Goal: Transaction & Acquisition: Purchase product/service

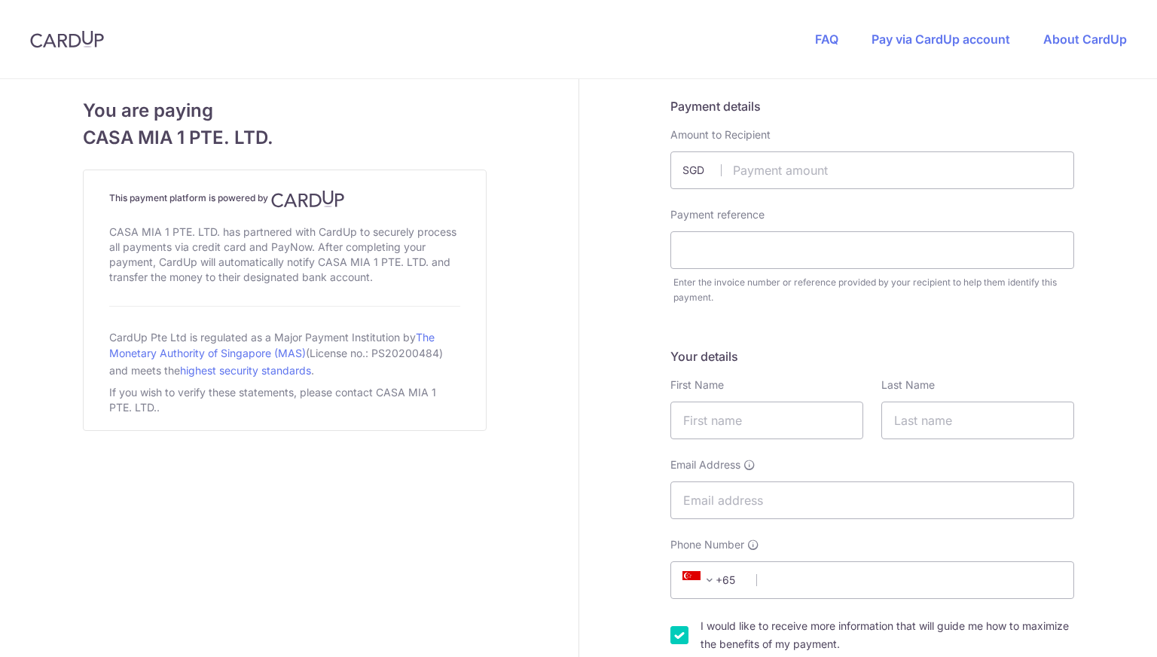
click at [753, 172] on input "text" at bounding box center [872, 170] width 404 height 38
type input "1612.42"
click at [740, 270] on div "Payment reference Enter the invoice number or reference provided by your recipi…" at bounding box center [872, 256] width 422 height 98
click at [740, 252] on input "text" at bounding box center [872, 250] width 404 height 38
type input "Rent"
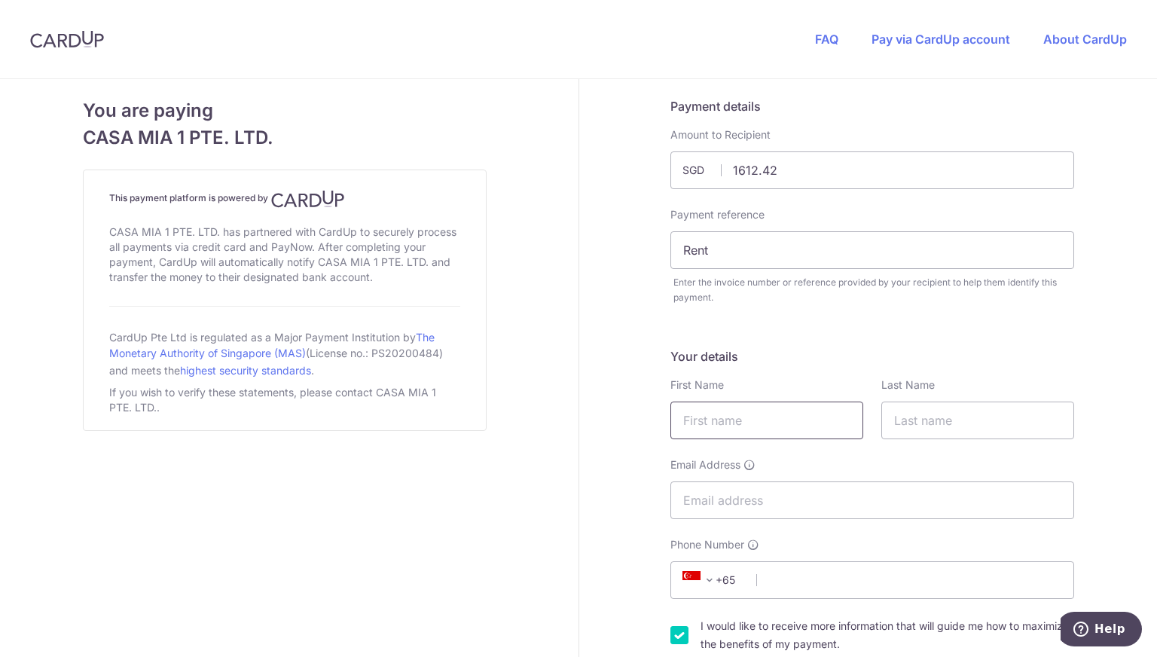
click at [696, 410] on input "text" at bounding box center [766, 420] width 193 height 38
type input "[PERSON_NAME]"
click at [923, 428] on input "text" at bounding box center [977, 420] width 193 height 38
type input "[PERSON_NAME]"
click at [748, 512] on input "Email Address" at bounding box center [872, 500] width 404 height 38
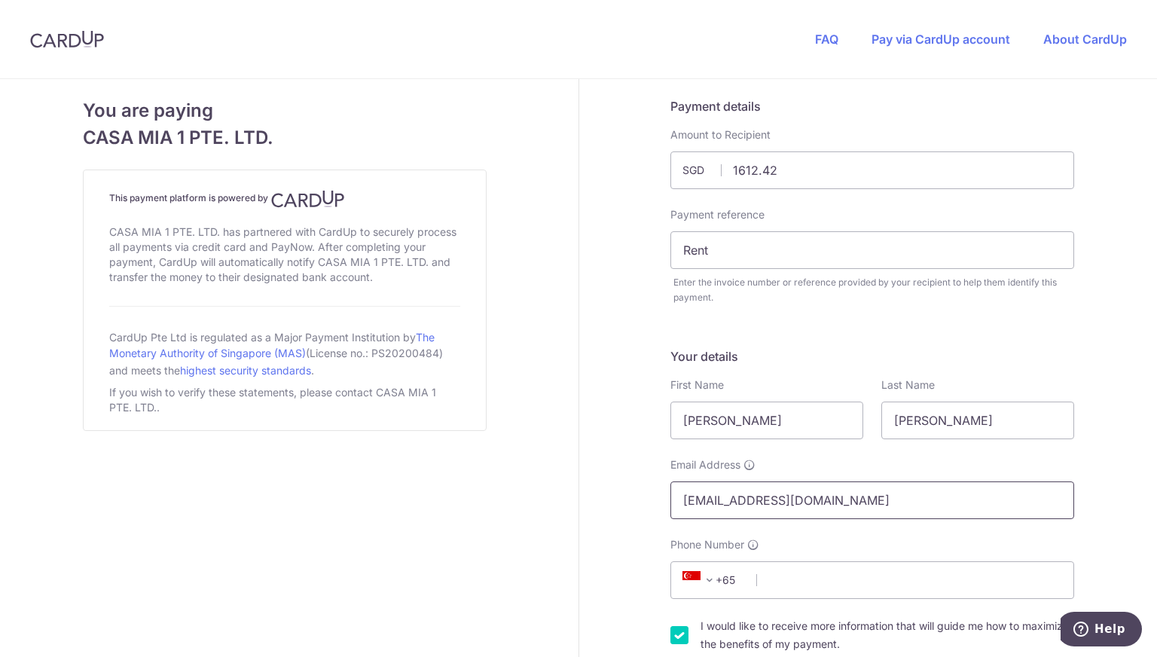
type input "[EMAIL_ADDRESS][DOMAIN_NAME]"
click at [808, 558] on div "Phone Number +376 +971 +93 +1268 +1264 +355 +374 +244 +0 +54 +1684 +43 +61 +297…" at bounding box center [872, 568] width 404 height 62
click at [792, 573] on input "Phone Number" at bounding box center [872, 580] width 404 height 38
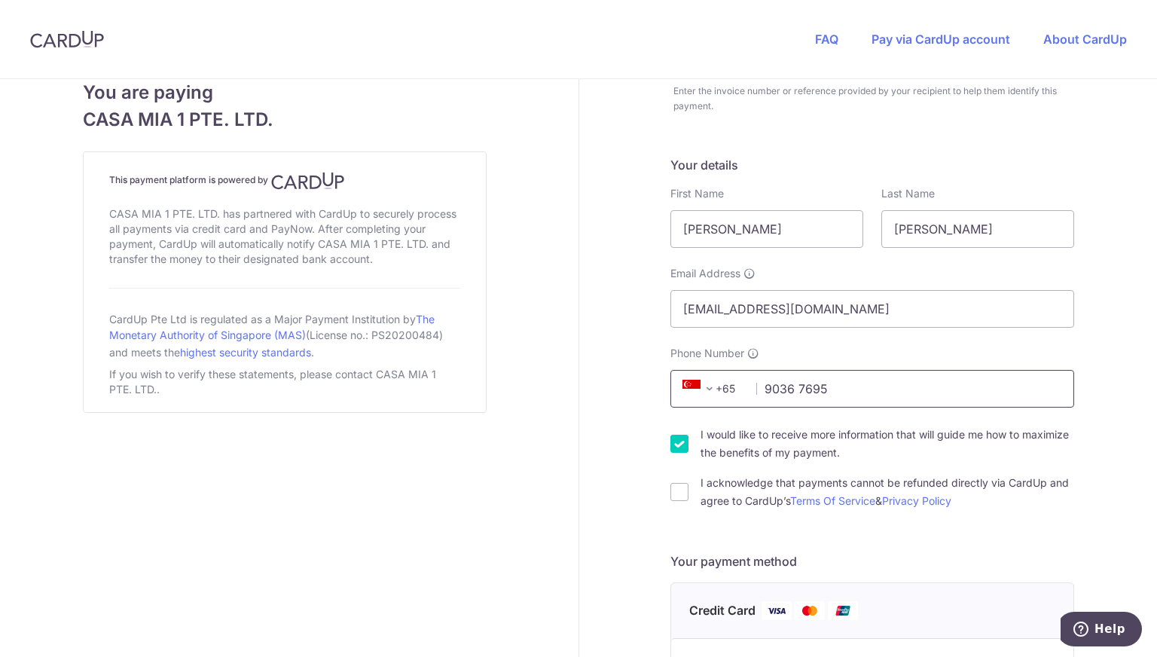
scroll to position [193, 0]
type input "9036 7695"
click at [670, 481] on input "I acknowledge that payments cannot be refunded directly via CardUp and agree to…" at bounding box center [679, 490] width 18 height 18
checkbox input "true"
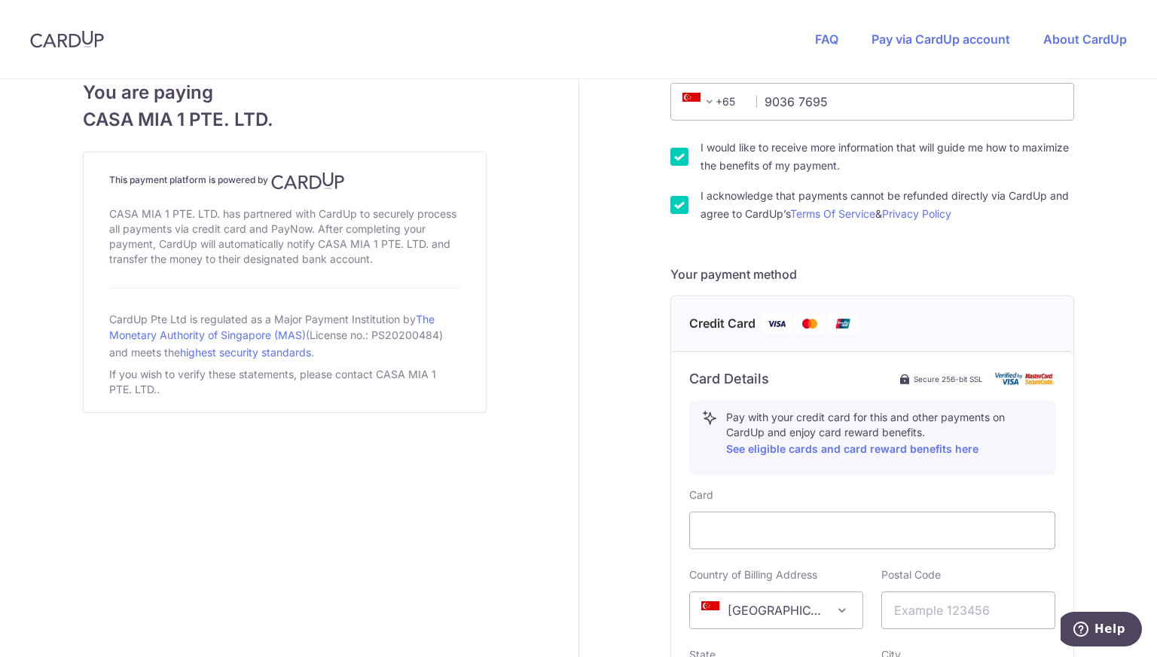
scroll to position [481, 0]
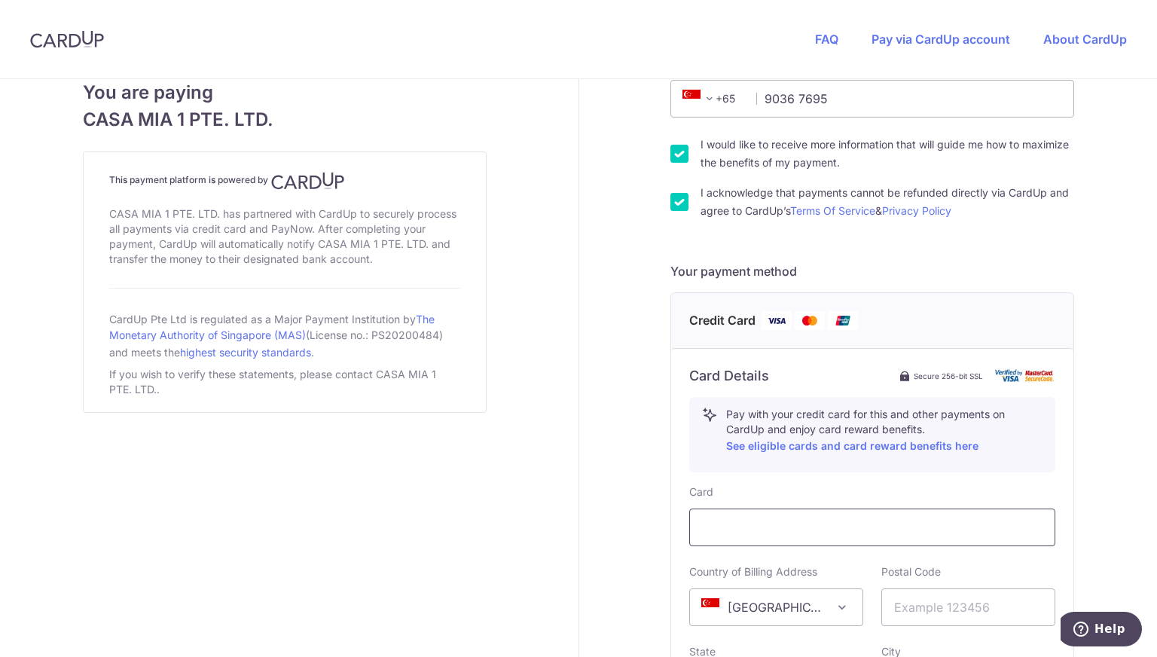
click at [746, 512] on div at bounding box center [872, 527] width 366 height 38
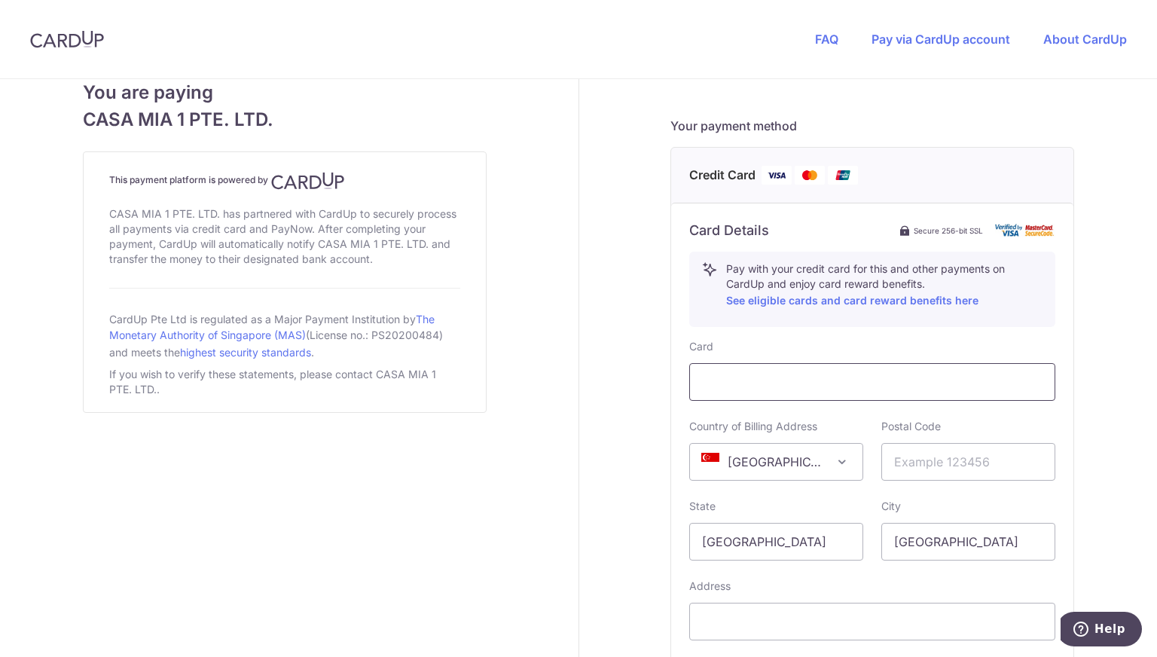
scroll to position [630, 0]
click at [758, 461] on span "[GEOGRAPHIC_DATA]" at bounding box center [776, 459] width 172 height 36
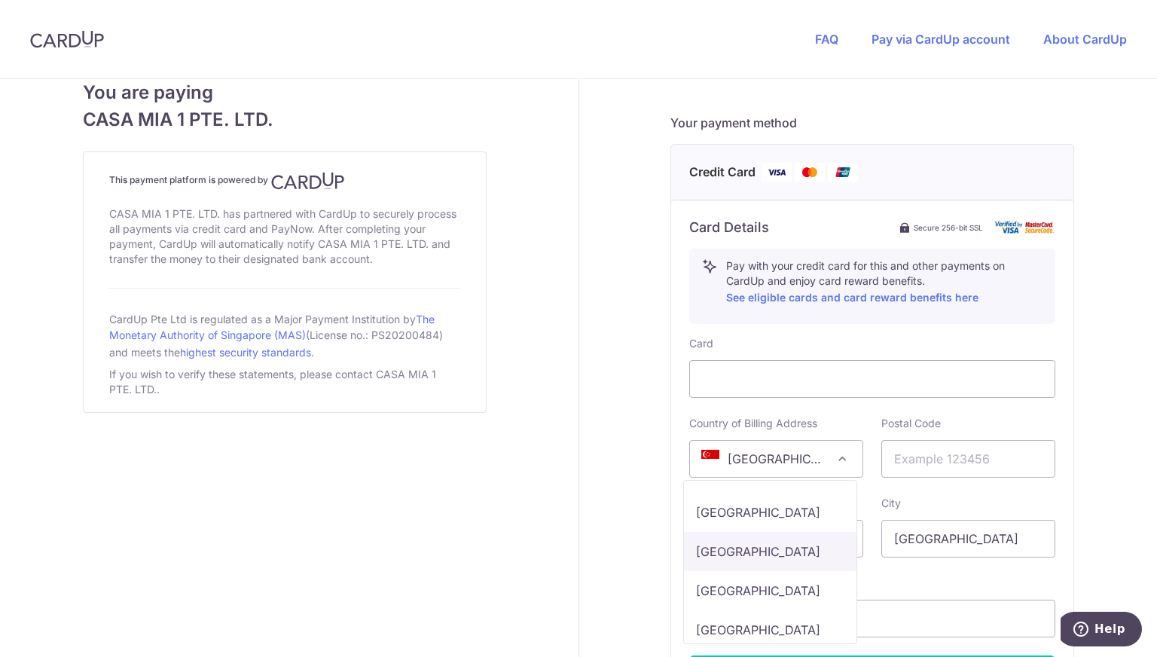
scroll to position [4041, 0]
select select "IN"
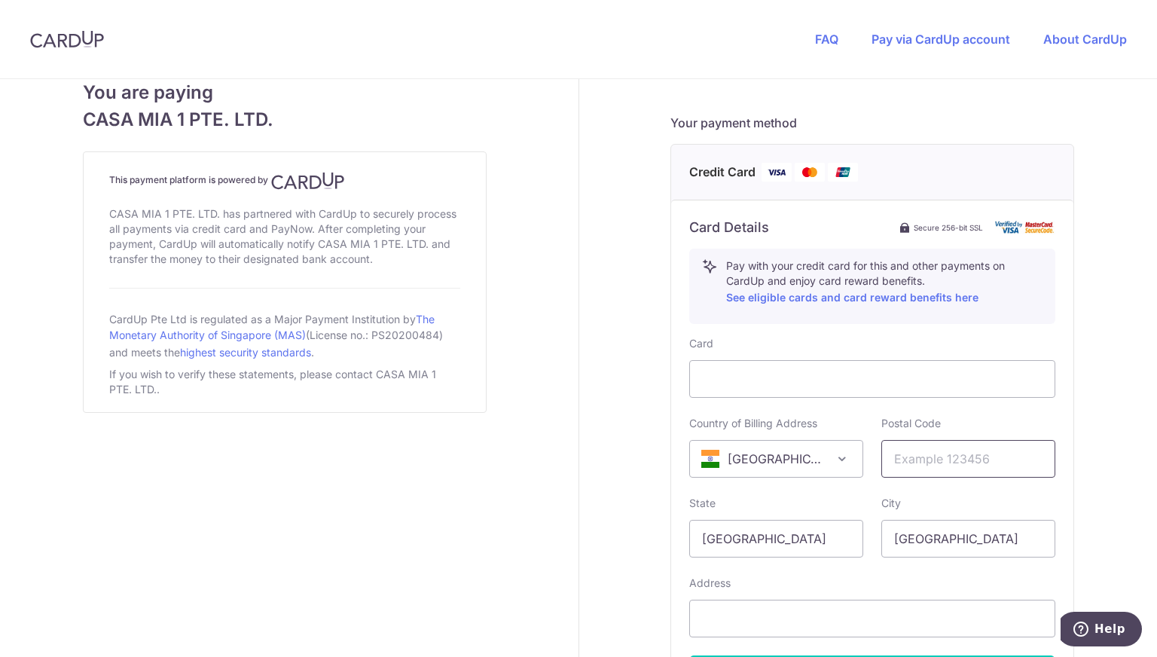
click at [901, 465] on input "text" at bounding box center [968, 459] width 174 height 38
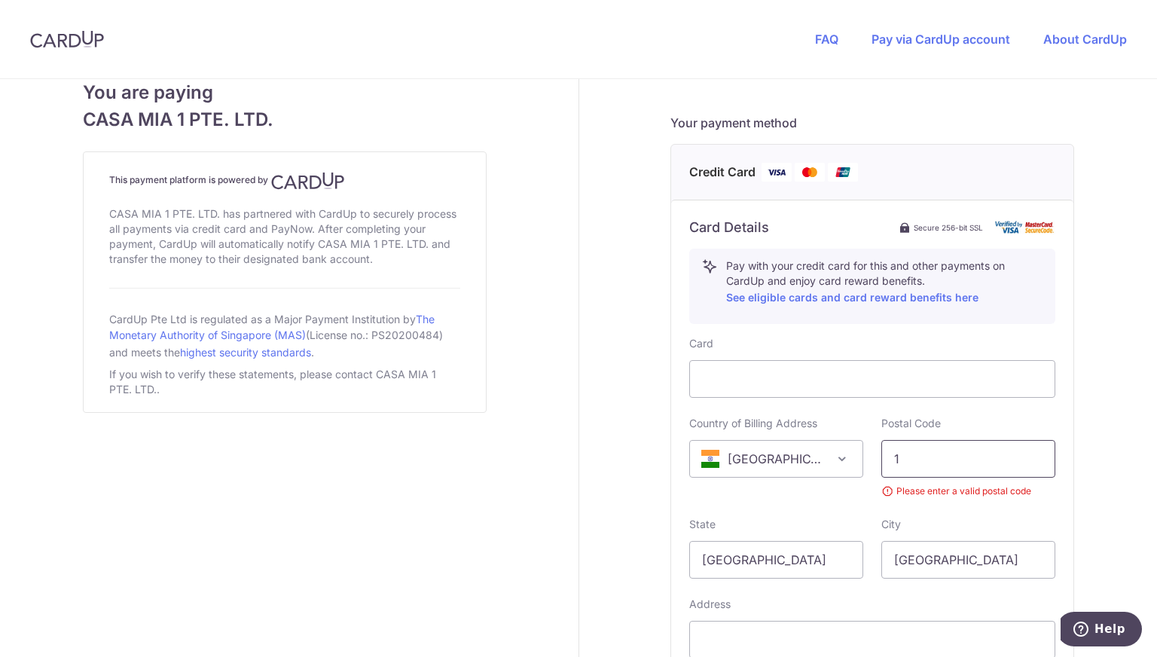
type input "110077"
select select "SG"
type input "[STREET_ADDRESS][PERSON_NAME]"
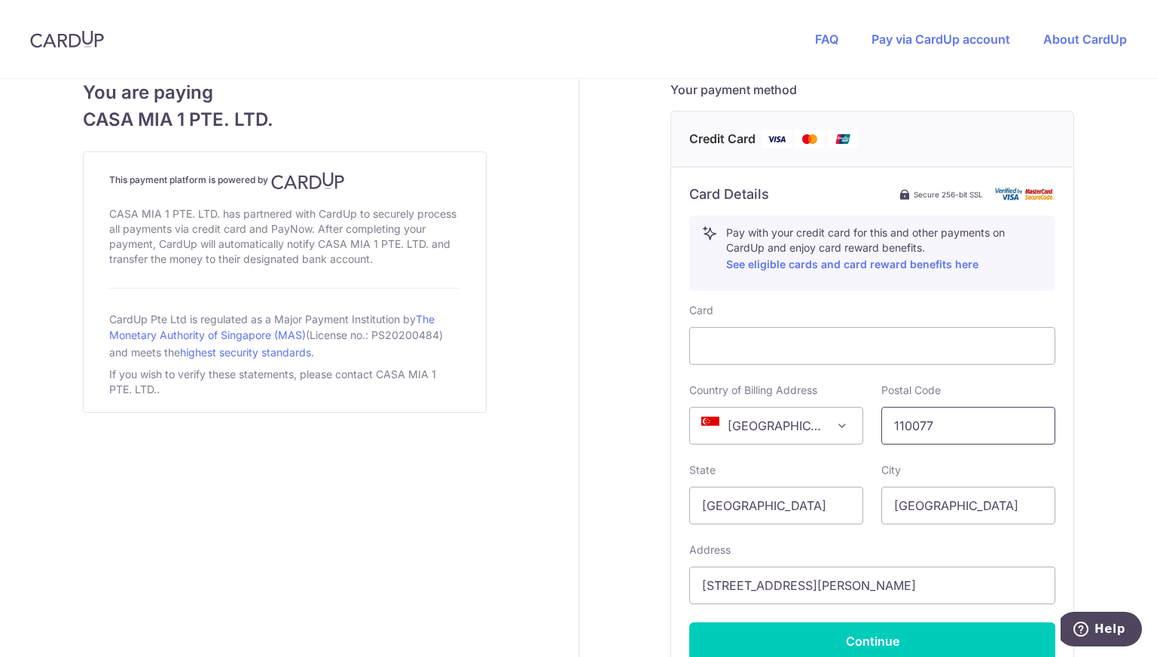
scroll to position [666, 0]
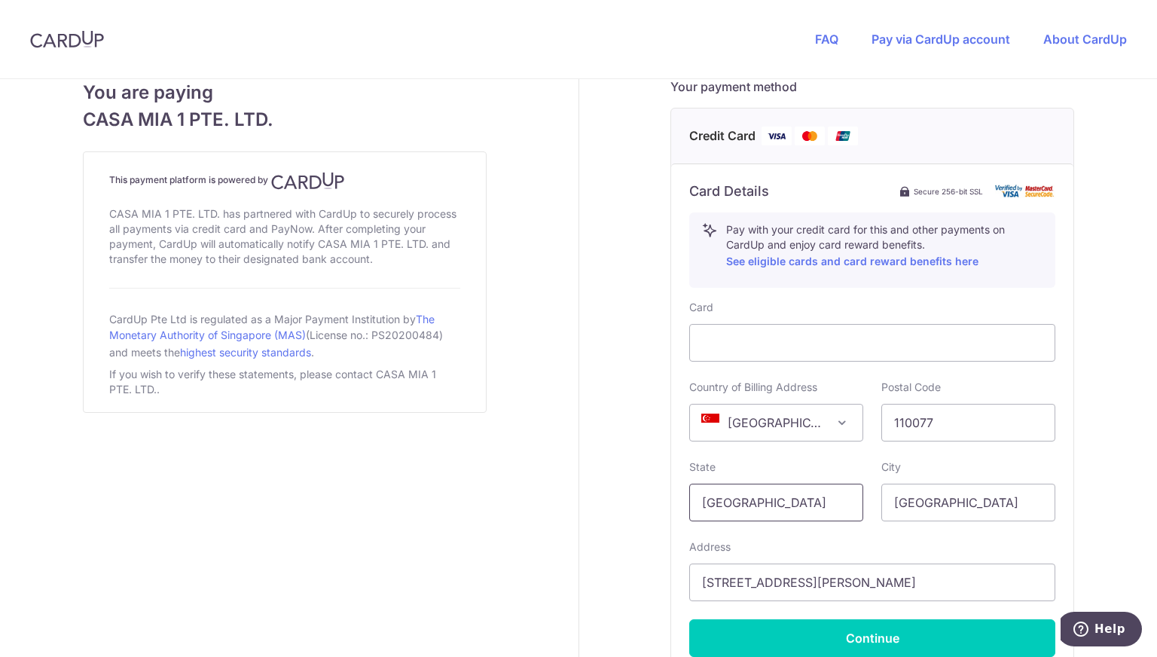
drag, startPoint x: 804, startPoint y: 500, endPoint x: 639, endPoint y: 532, distance: 168.8
click at [639, 532] on div "Payment details Amount to Recipient 1612.42 SGD Payment reference Rent Enter th…" at bounding box center [872, 108] width 587 height 1390
type input "[GEOGRAPHIC_DATA]"
drag, startPoint x: 965, startPoint y: 494, endPoint x: 711, endPoint y: 543, distance: 259.2
click at [711, 543] on div "Card Country of Billing Address [GEOGRAPHIC_DATA] [GEOGRAPHIC_DATA] [GEOGRAPHIC…" at bounding box center [872, 478] width 366 height 357
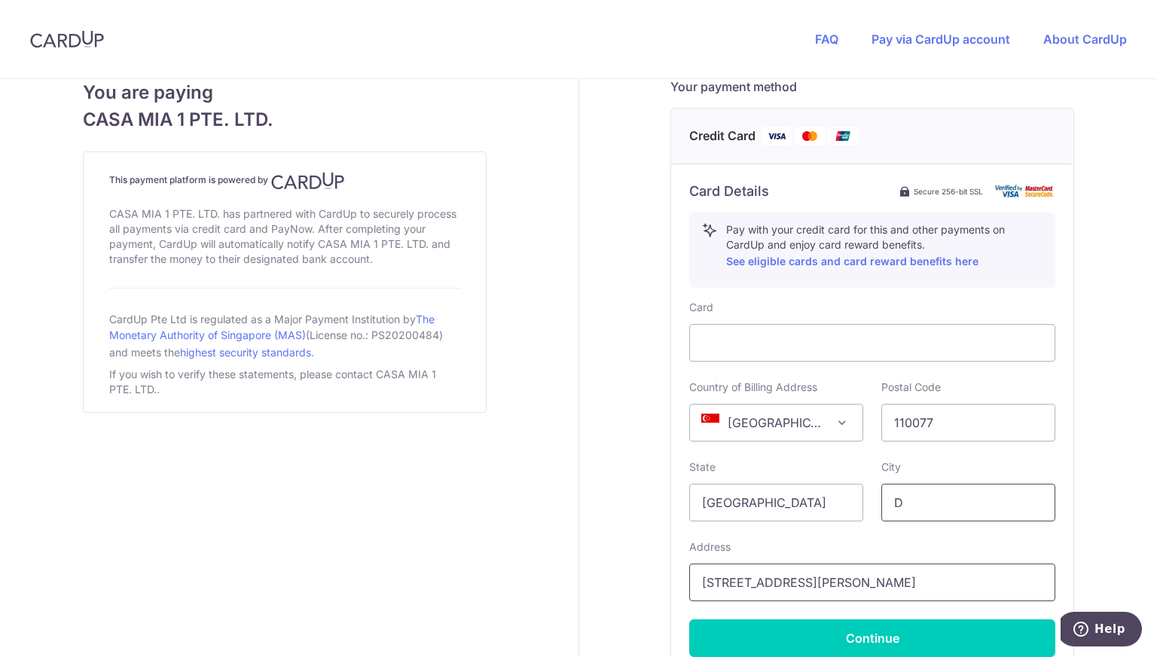
type input "[GEOGRAPHIC_DATA]"
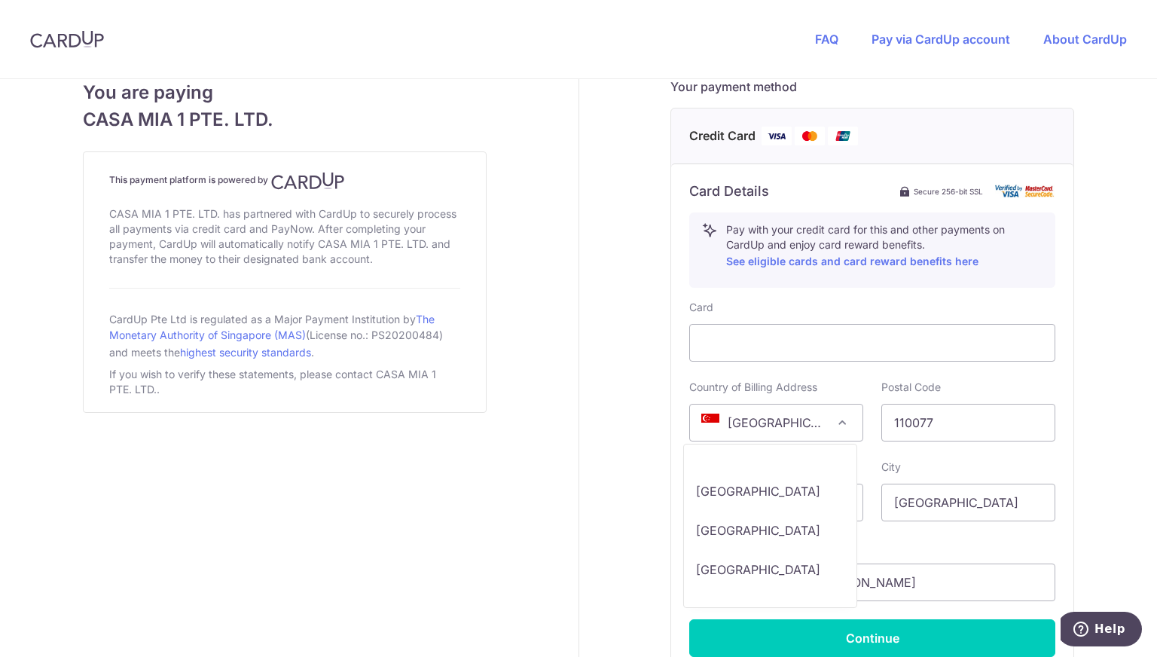
click at [729, 412] on span "[GEOGRAPHIC_DATA]" at bounding box center [776, 422] width 172 height 36
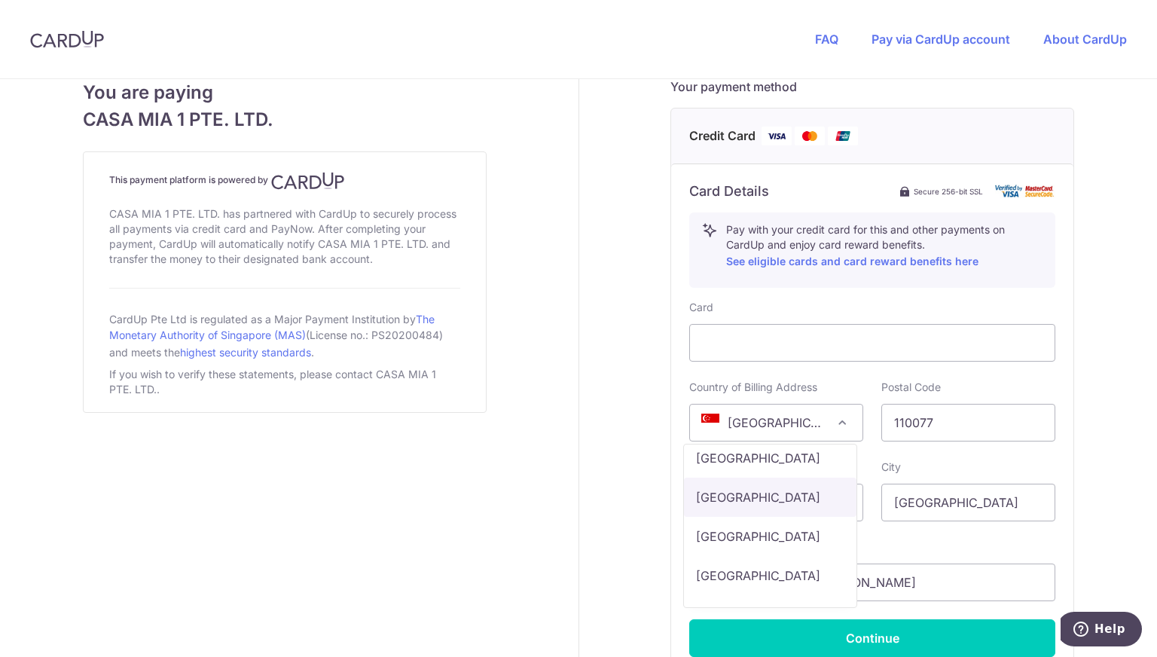
select select "IN"
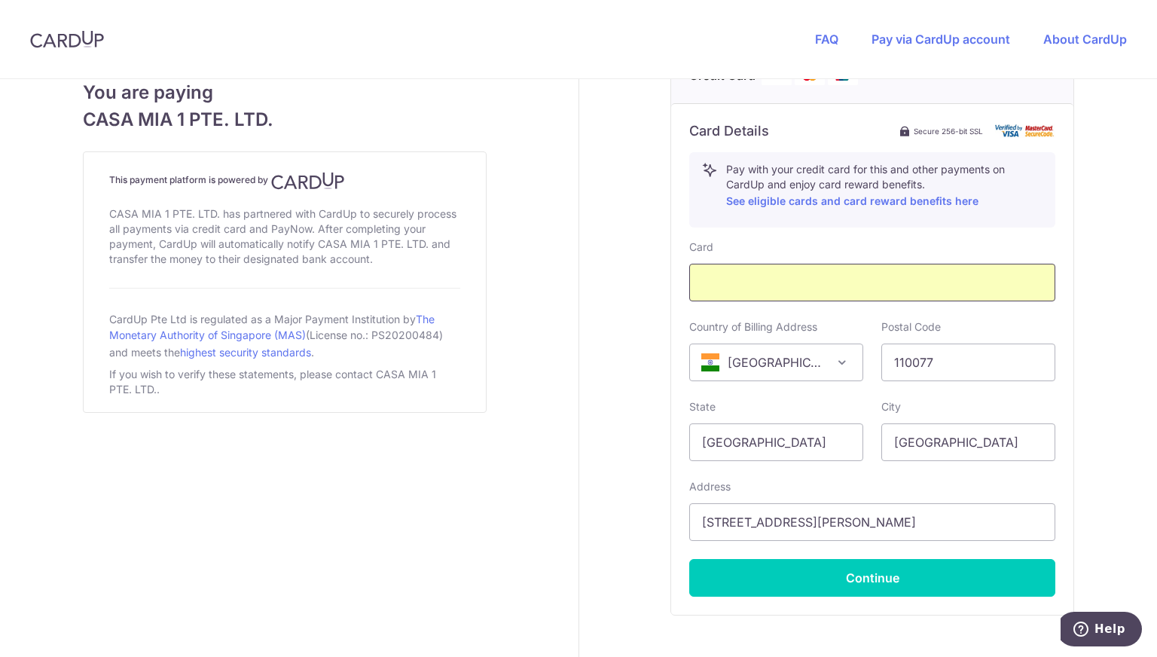
scroll to position [730, 0]
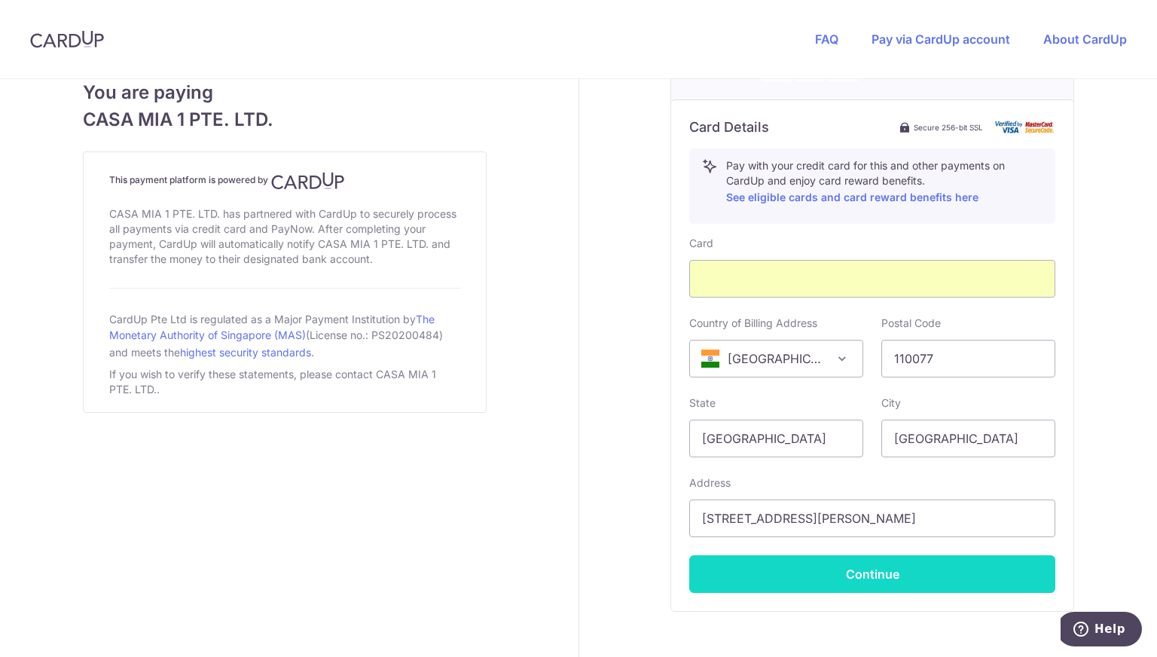
click at [859, 573] on button "Continue" at bounding box center [872, 574] width 366 height 38
type input "**** 9695"
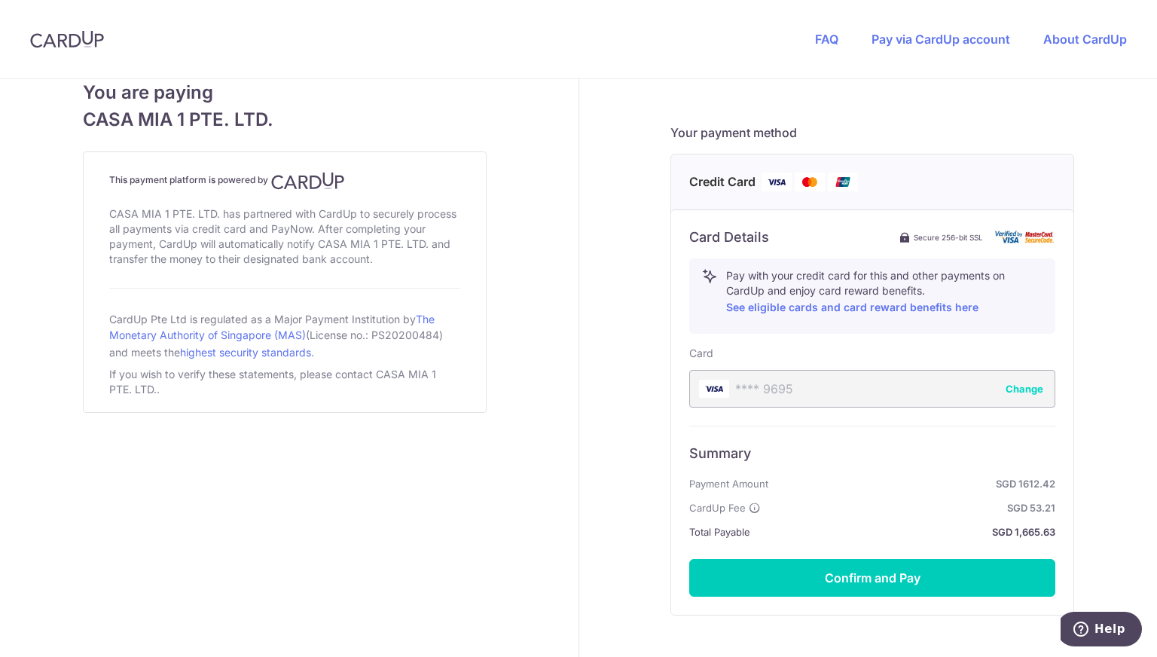
scroll to position [624, 0]
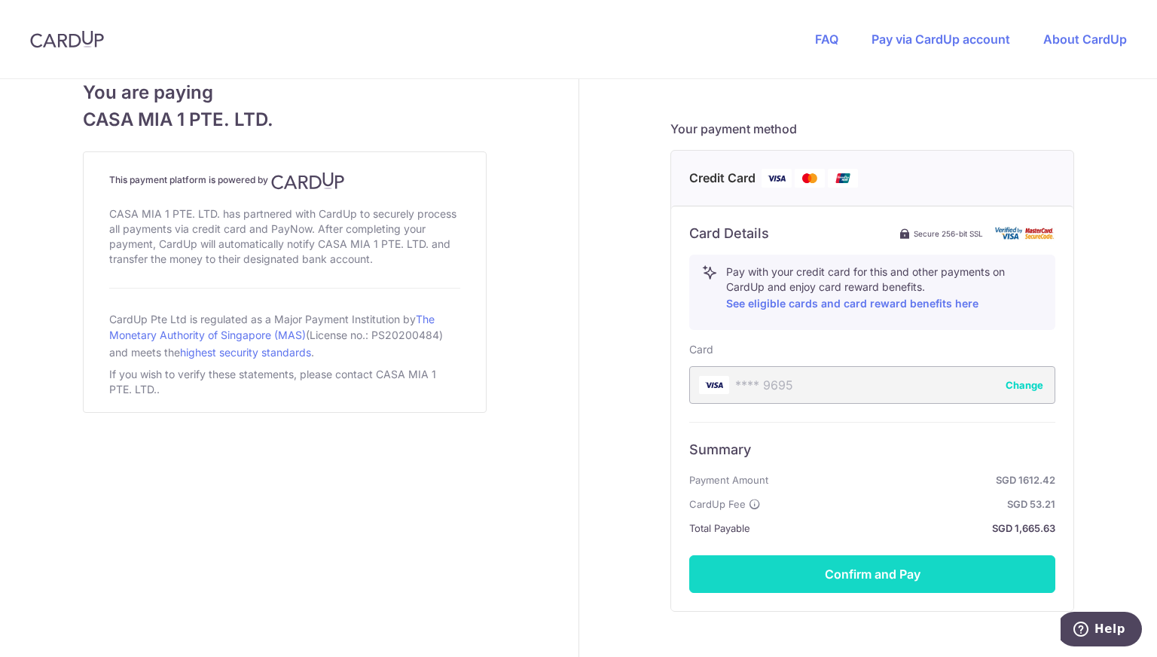
click at [828, 570] on button "Confirm and Pay" at bounding box center [872, 574] width 366 height 38
